Goal: Transaction & Acquisition: Purchase product/service

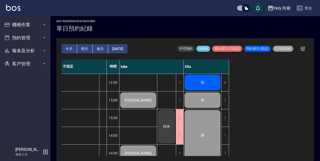
scroll to position [176, 0]
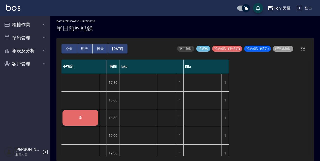
click at [81, 117] on span "希" at bounding box center [81, 117] width 6 height 5
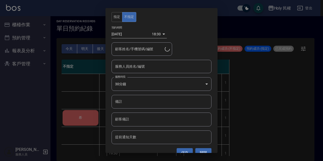
type input "希/0910140968/"
click at [130, 67] on input "服務人員姓名/編號" at bounding box center [161, 66] width 95 height 9
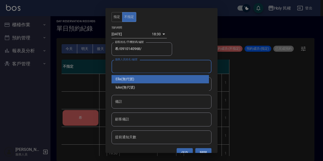
click at [134, 79] on div "Ella (無代號)" at bounding box center [159, 79] width 97 height 8
type input "Ella(無代號)"
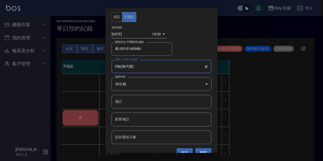
click at [182, 151] on button "儲存" at bounding box center [184, 152] width 16 height 9
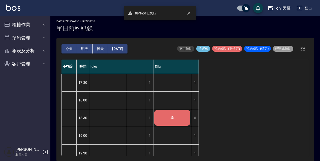
click at [185, 119] on div "希" at bounding box center [173, 117] width 38 height 17
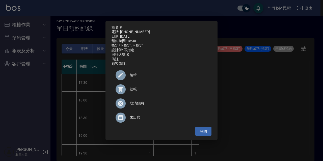
click at [149, 90] on span "結帳" at bounding box center [169, 88] width 78 height 5
drag, startPoint x: 199, startPoint y: 129, endPoint x: 201, endPoint y: 131, distance: 3.1
click at [200, 131] on button "關閉" at bounding box center [203, 131] width 16 height 9
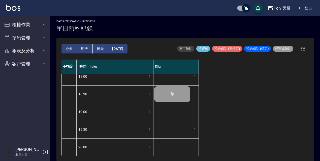
scroll to position [204, 0]
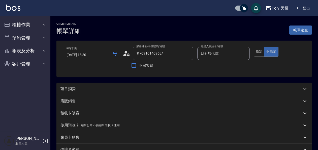
click at [151, 89] on div "項目消費" at bounding box center [182, 88] width 242 height 5
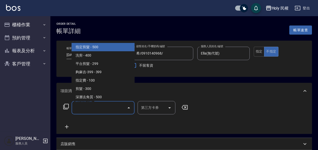
click at [111, 107] on input "服務名稱/代號" at bounding box center [99, 107] width 51 height 9
click at [95, 49] on span "指定剪髮 - 500" at bounding box center [103, 47] width 63 height 8
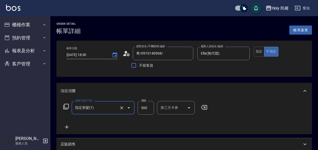
click at [130, 108] on icon "Open" at bounding box center [129, 108] width 6 height 6
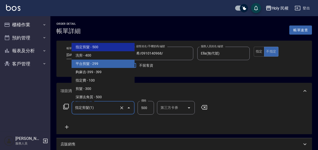
click at [107, 67] on span "平台剪髮 - 299" at bounding box center [103, 64] width 63 height 8
type input "平台剪髮(4)"
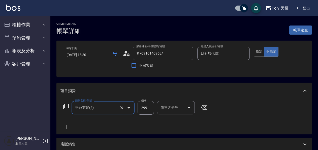
click at [144, 107] on input "299" at bounding box center [146, 108] width 16 height 14
drag, startPoint x: 148, startPoint y: 105, endPoint x: 131, endPoint y: 106, distance: 16.9
click at [131, 106] on div "服務名稱/代號 平台剪髮(4) 服務名稱/代號 價格 0 價格 第三方卡券 第三方卡券" at bounding box center [136, 108] width 150 height 14
type input "0"
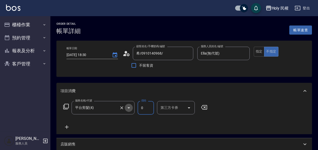
click at [131, 107] on icon "Open" at bounding box center [129, 108] width 6 height 6
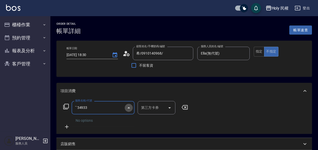
click at [131, 107] on icon "Close" at bounding box center [129, 108] width 6 height 6
click at [117, 106] on input "ˇˋ34933" at bounding box center [99, 107] width 51 height 9
drag, startPoint x: 104, startPoint y: 107, endPoint x: 83, endPoint y: 107, distance: 20.9
click at [83, 107] on input "ˇˋ34933" at bounding box center [99, 107] width 51 height 9
click at [129, 111] on button "Close" at bounding box center [129, 108] width 8 height 8
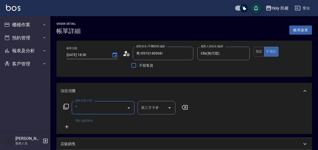
type input "ˇ"
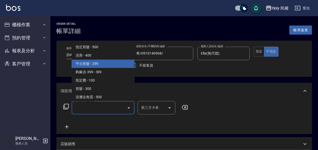
click at [120, 67] on span "平台剪髮 - 299" at bounding box center [103, 64] width 63 height 8
type input "平台剪髮(4)"
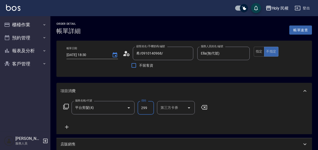
click at [147, 105] on input "299" at bounding box center [146, 108] width 16 height 14
type input "349"
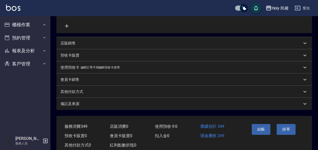
scroll to position [25, 0]
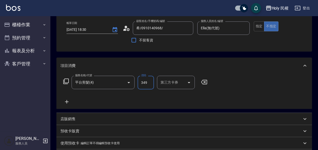
click at [176, 85] on input "第三方卡券" at bounding box center [172, 82] width 26 height 9
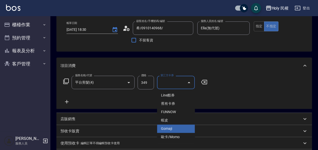
click at [179, 128] on span "Gomaji" at bounding box center [176, 128] width 38 height 8
type input "Gomaji"
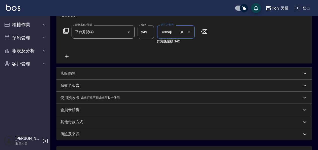
scroll to position [101, 0]
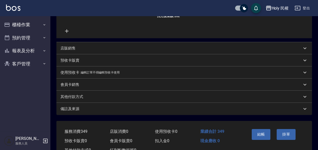
click at [270, 110] on div "備註及來源" at bounding box center [182, 108] width 242 height 5
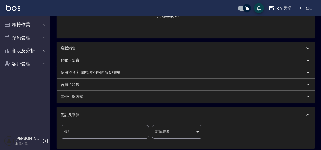
click at [176, 130] on body "Holy 民權 登出 櫃檯作業 打帳單 帳單列表 營業儀表板 現場電腦打卡 預約管理 預約管理 單日預約紀錄 單週預約紀錄 報表及分析 報表目錄 店家日報表 …" at bounding box center [160, 50] width 321 height 302
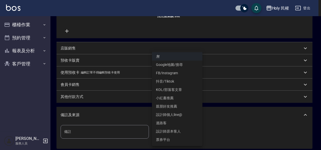
click at [170, 141] on li "票券平台" at bounding box center [177, 139] width 50 height 8
type input "票券平台"
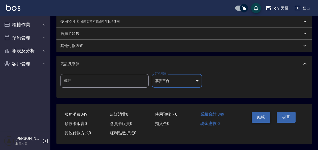
click at [264, 118] on button "結帳" at bounding box center [261, 117] width 19 height 11
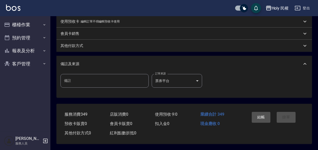
scroll to position [78, 0]
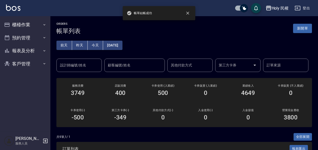
scroll to position [76, 0]
